Goal: Task Accomplishment & Management: Manage account settings

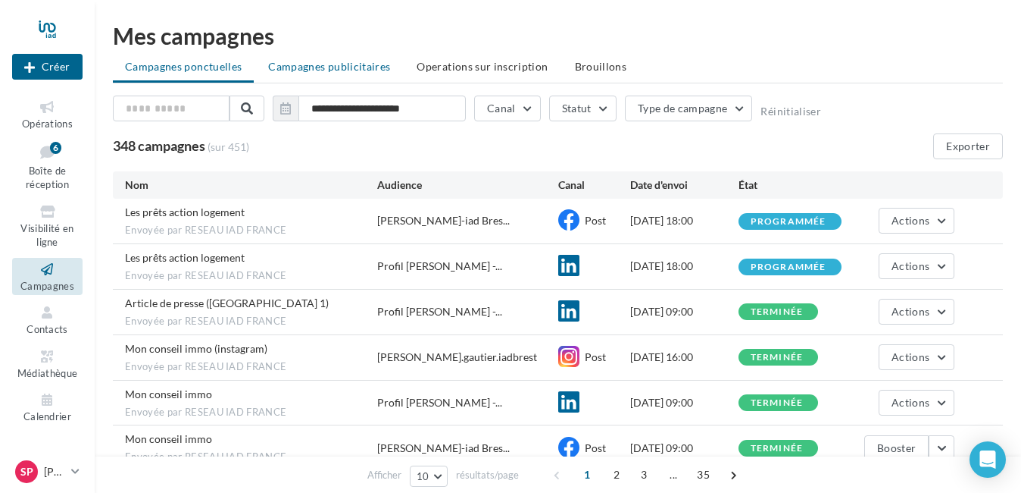
click at [350, 68] on span "Campagnes publicitaires" at bounding box center [329, 66] width 122 height 13
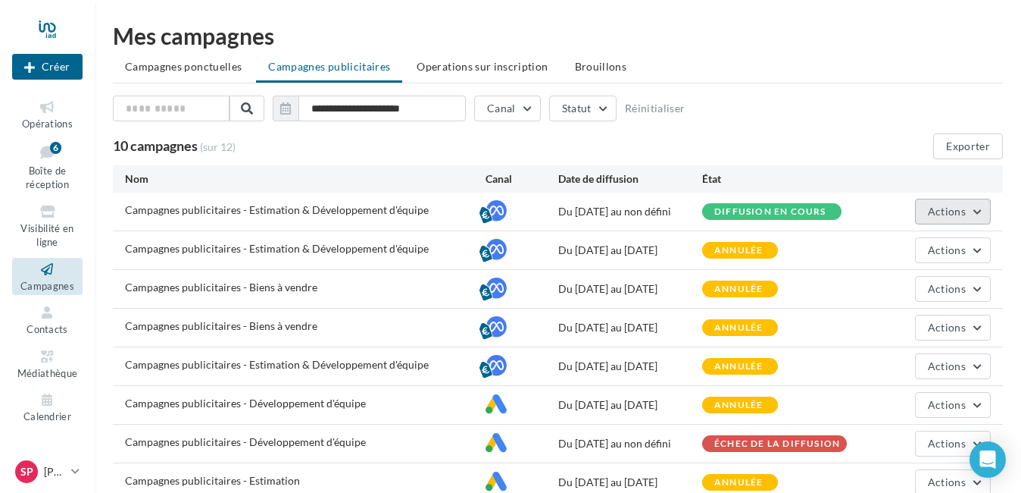
click at [953, 217] on button "Actions" at bounding box center [953, 212] width 76 height 26
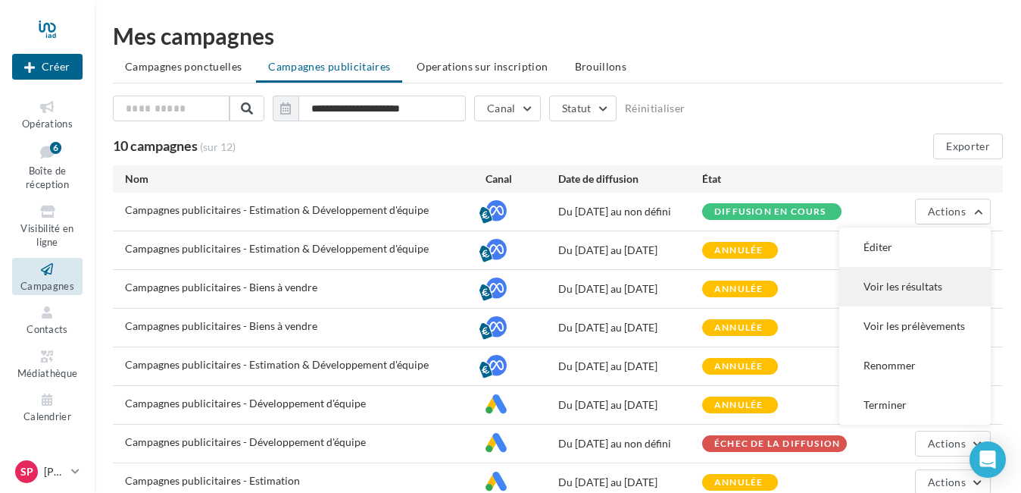
click at [899, 284] on button "Voir les résultats" at bounding box center [916, 286] width 152 height 39
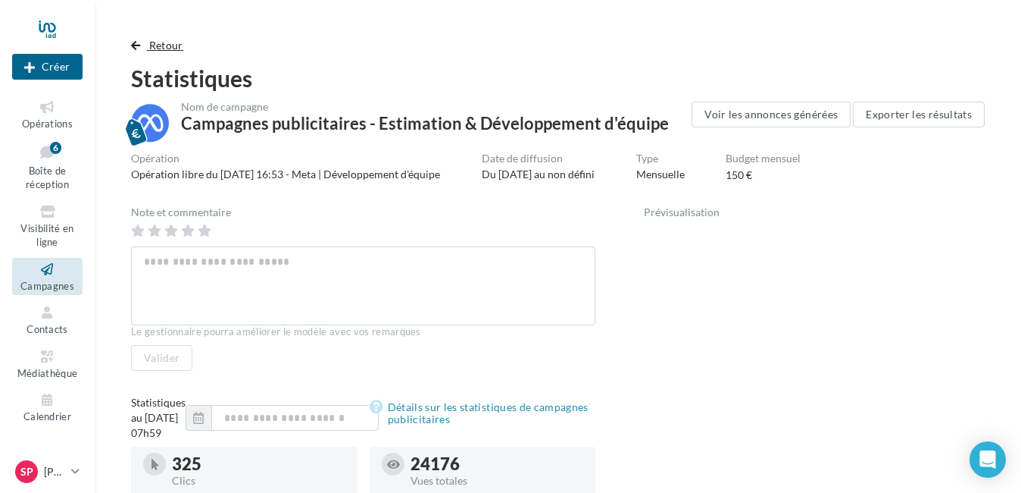
click at [132, 45] on span "button" at bounding box center [135, 45] width 9 height 11
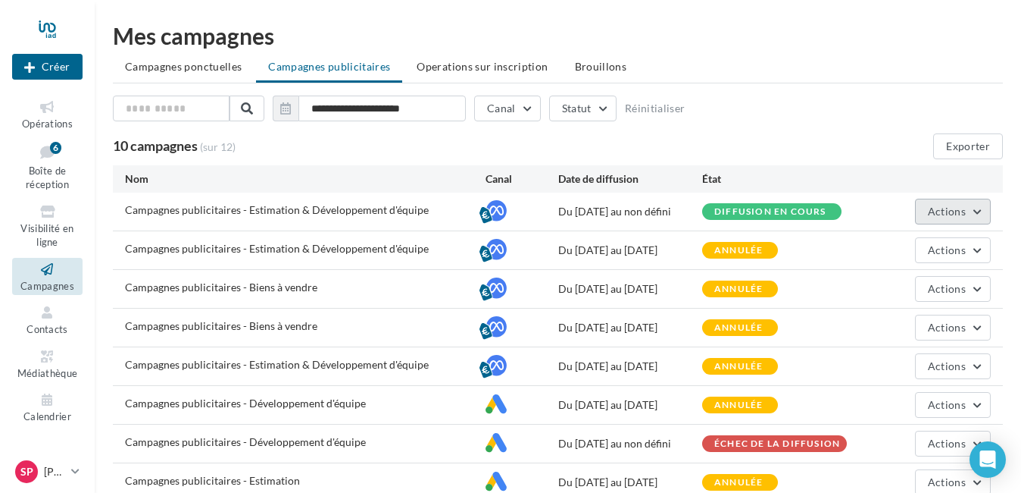
click at [970, 207] on button "Actions" at bounding box center [953, 212] width 76 height 26
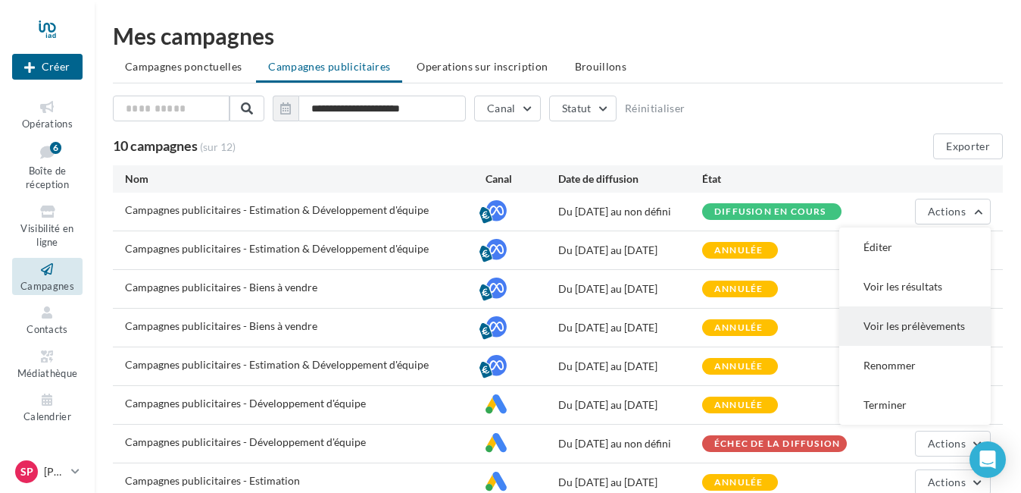
click at [924, 327] on button "Voir les prélèvements" at bounding box center [916, 325] width 152 height 39
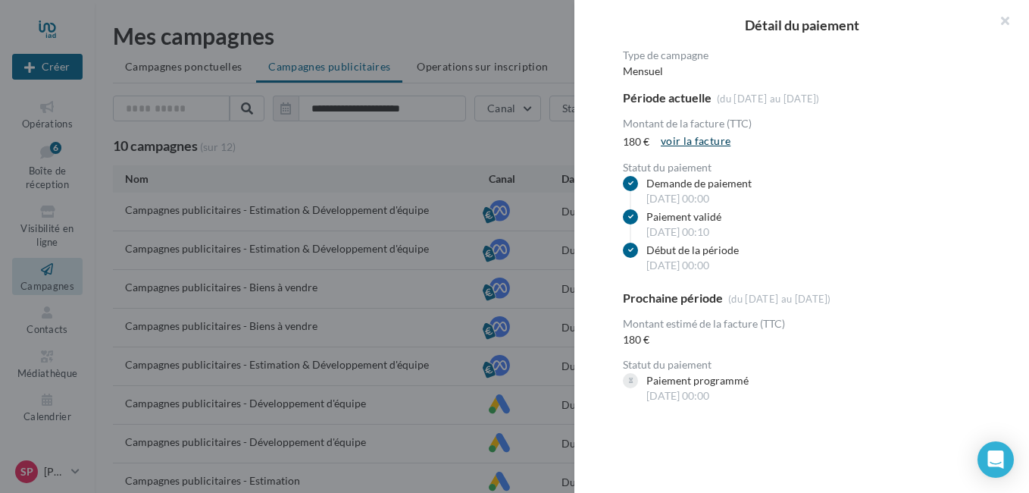
click at [706, 139] on link "voir la facture" at bounding box center [696, 141] width 82 height 18
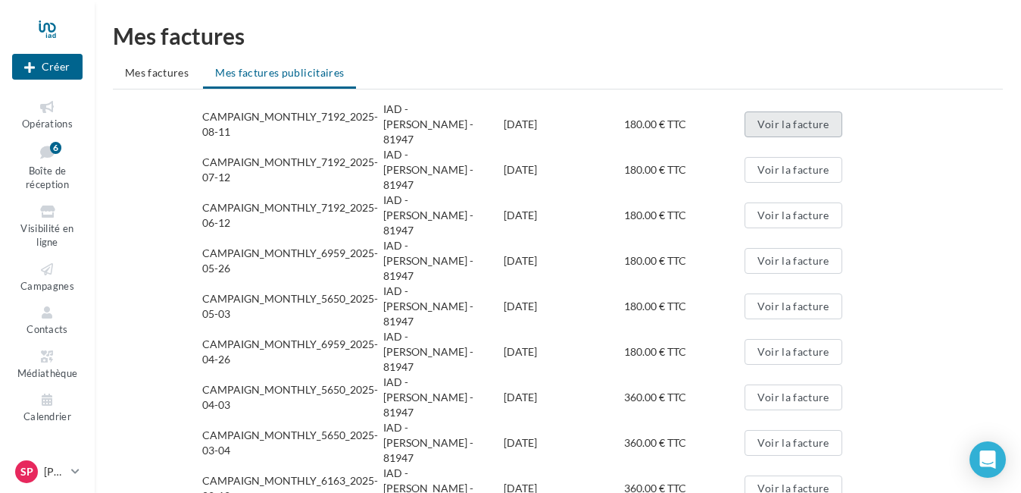
click at [762, 117] on button "Voir la facture" at bounding box center [793, 124] width 97 height 26
click at [777, 157] on button "Voir la facture" at bounding box center [793, 170] width 97 height 26
